Goal: Task Accomplishment & Management: Manage account settings

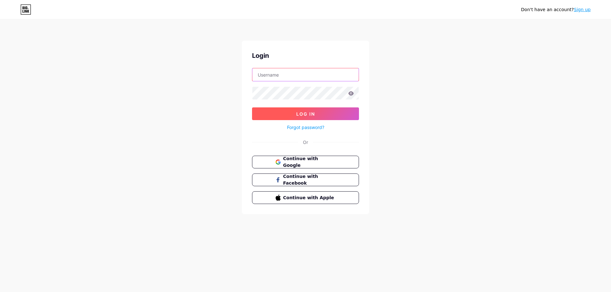
type input "romadanic1@gmail.com"
click at [313, 112] on span "Log In" at bounding box center [305, 113] width 19 height 5
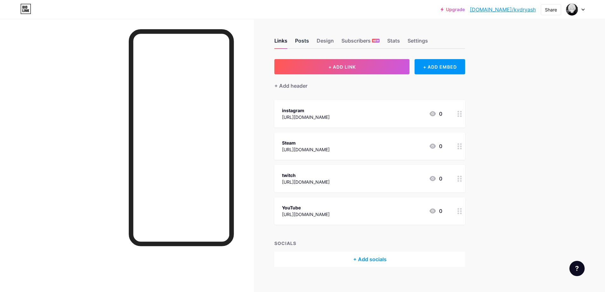
click at [309, 39] on div "Posts" at bounding box center [302, 42] width 14 height 11
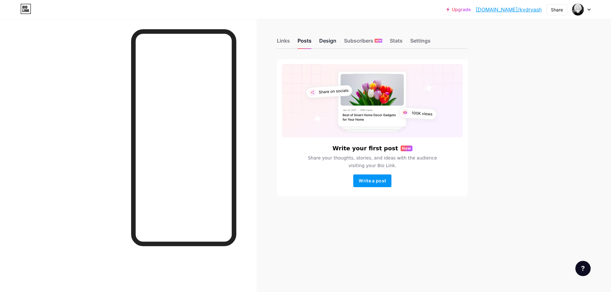
click at [331, 44] on div "Design" at bounding box center [327, 42] width 17 height 11
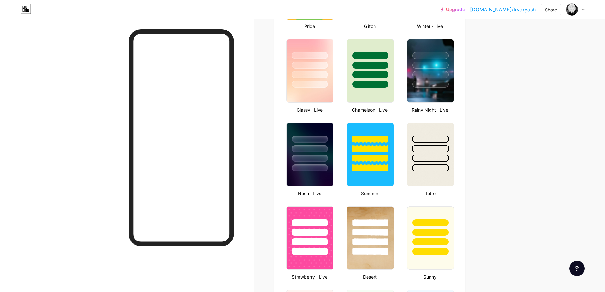
scroll to position [382, 0]
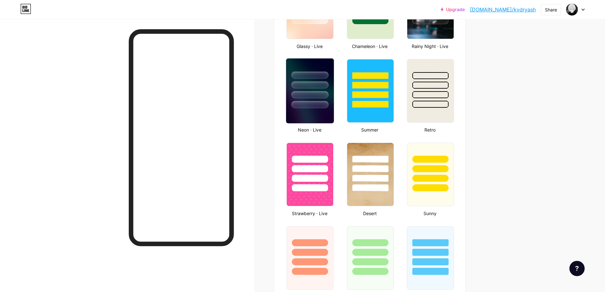
click at [328, 79] on div at bounding box center [310, 75] width 37 height 7
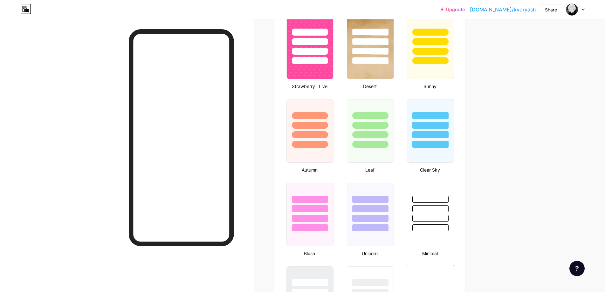
scroll to position [764, 0]
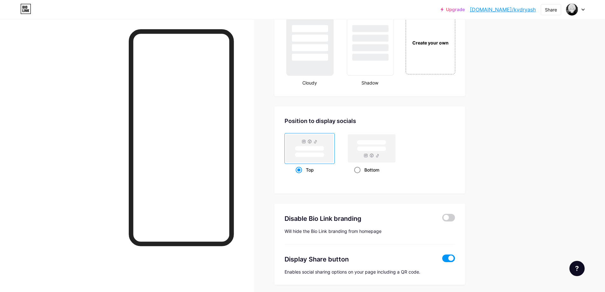
click at [369, 147] on rect at bounding box center [371, 149] width 29 height 5
click at [359, 176] on input "Bottom" at bounding box center [356, 178] width 4 height 4
radio input "true"
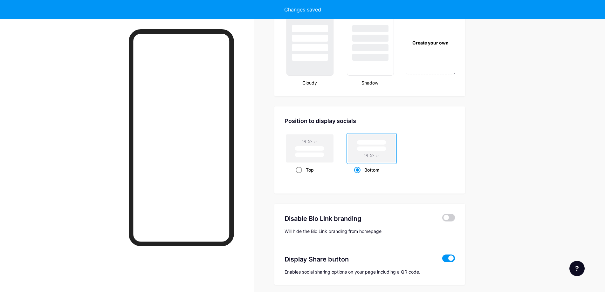
click at [317, 142] on rect at bounding box center [309, 149] width 47 height 28
click at [300, 176] on input "Top" at bounding box center [298, 178] width 4 height 4
radio input "true"
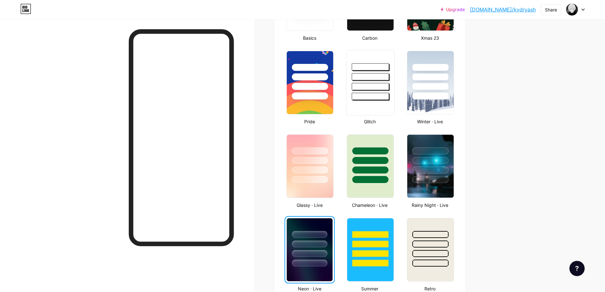
scroll to position [127, 0]
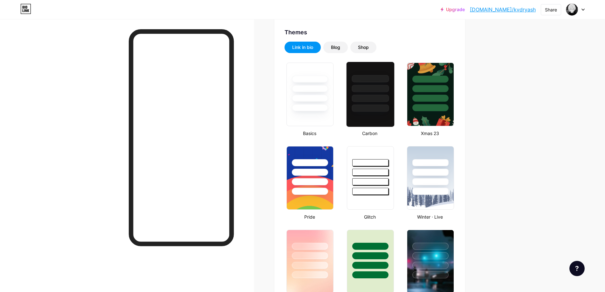
click at [359, 106] on div at bounding box center [370, 108] width 37 height 7
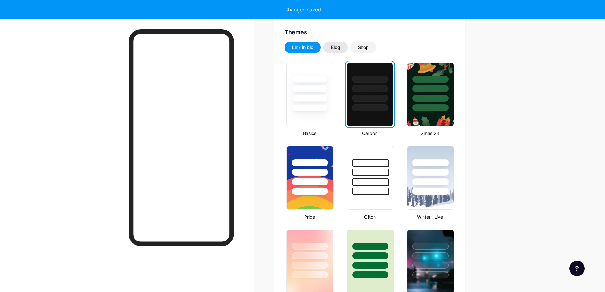
click at [339, 46] on div "Blog" at bounding box center [335, 47] width 9 height 6
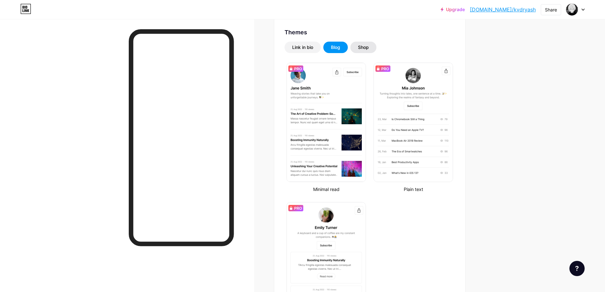
click at [366, 47] on div "Shop" at bounding box center [363, 47] width 11 height 6
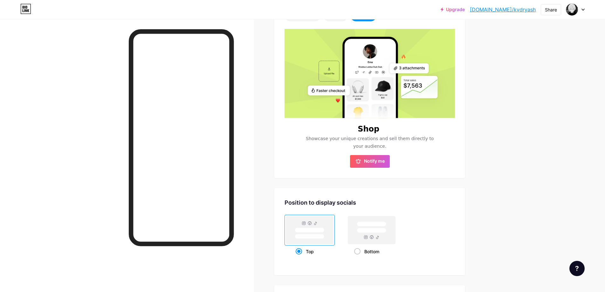
scroll to position [0, 0]
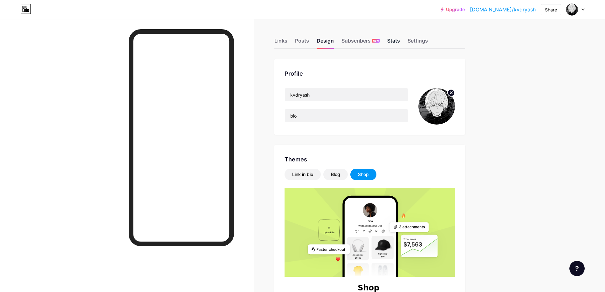
click at [395, 43] on div "Stats" at bounding box center [394, 42] width 13 height 11
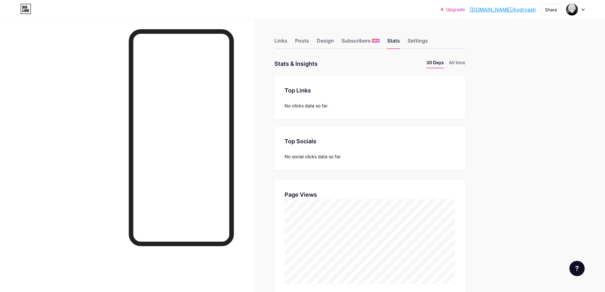
scroll to position [292, 605]
click at [459, 64] on li "All time" at bounding box center [457, 63] width 16 height 9
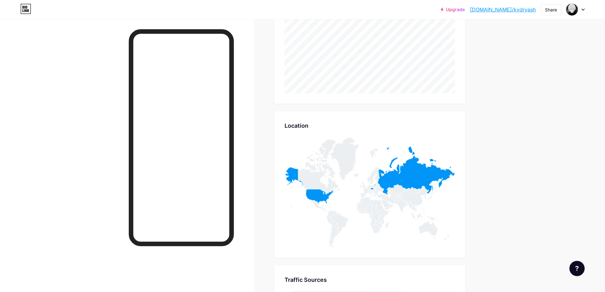
scroll to position [277, 0]
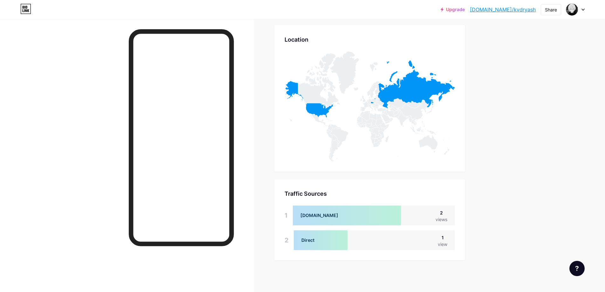
click at [346, 243] on div at bounding box center [321, 241] width 54 height 20
